Goal: Transaction & Acquisition: Obtain resource

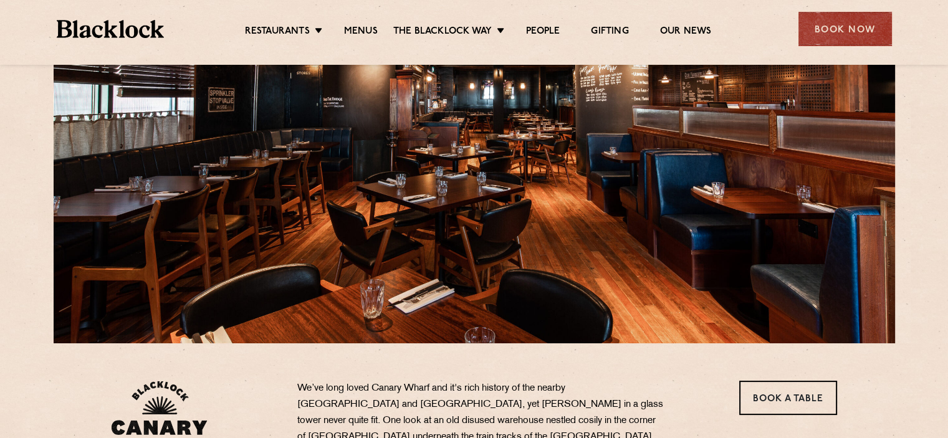
scroll to position [20, 0]
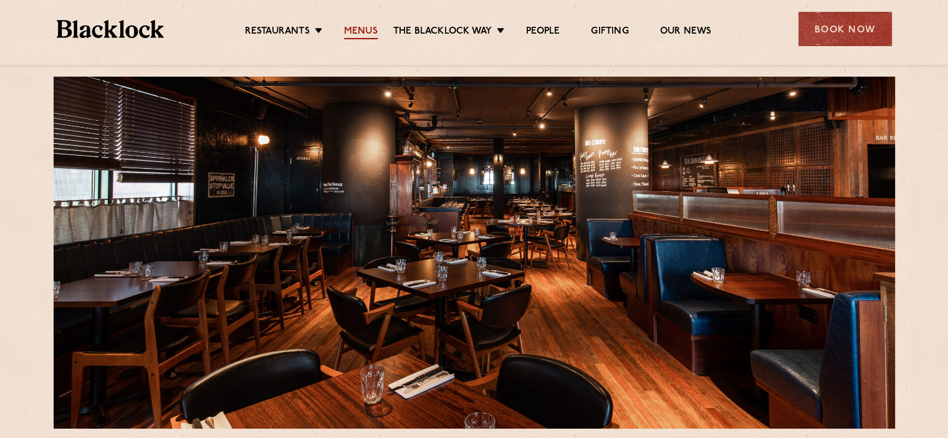
click at [362, 29] on link "Menus" at bounding box center [361, 33] width 34 height 14
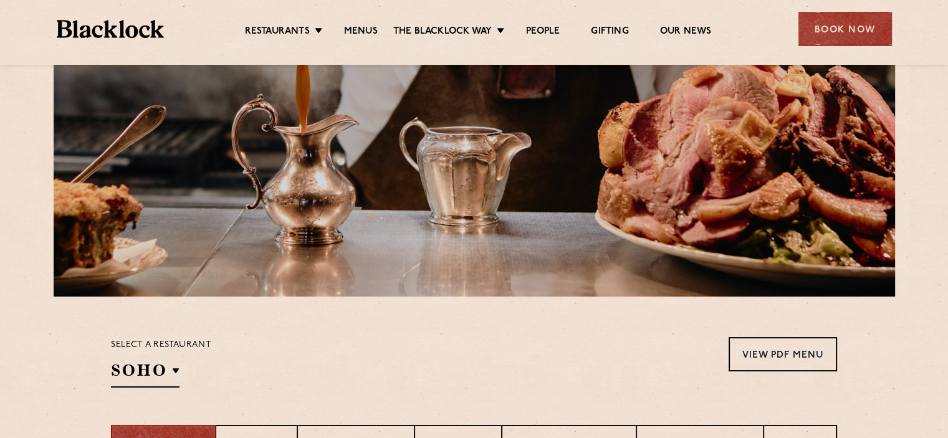
scroll to position [324, 0]
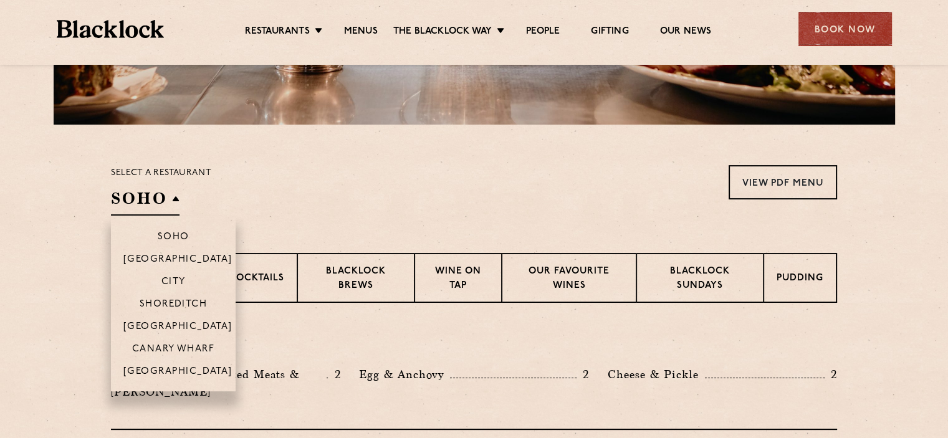
click at [176, 200] on h2 "SOHO" at bounding box center [145, 202] width 69 height 28
click at [185, 343] on li "Canary Wharf" at bounding box center [173, 348] width 125 height 22
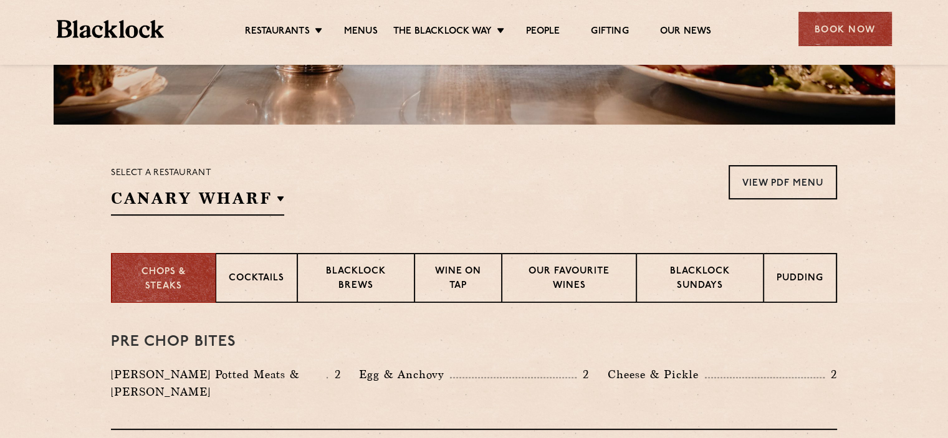
click at [364, 218] on section "Select a restaurant [GEOGRAPHIC_DATA] Soho [GEOGRAPHIC_DATA] [GEOGRAPHIC_DATA] …" at bounding box center [474, 189] width 948 height 128
click at [820, 172] on link "View PDF Menu" at bounding box center [783, 182] width 108 height 34
click at [424, 204] on div "Select a restaurant [GEOGRAPHIC_DATA] Soho [GEOGRAPHIC_DATA] [GEOGRAPHIC_DATA] …" at bounding box center [474, 190] width 726 height 50
